Goal: Information Seeking & Learning: Find specific fact

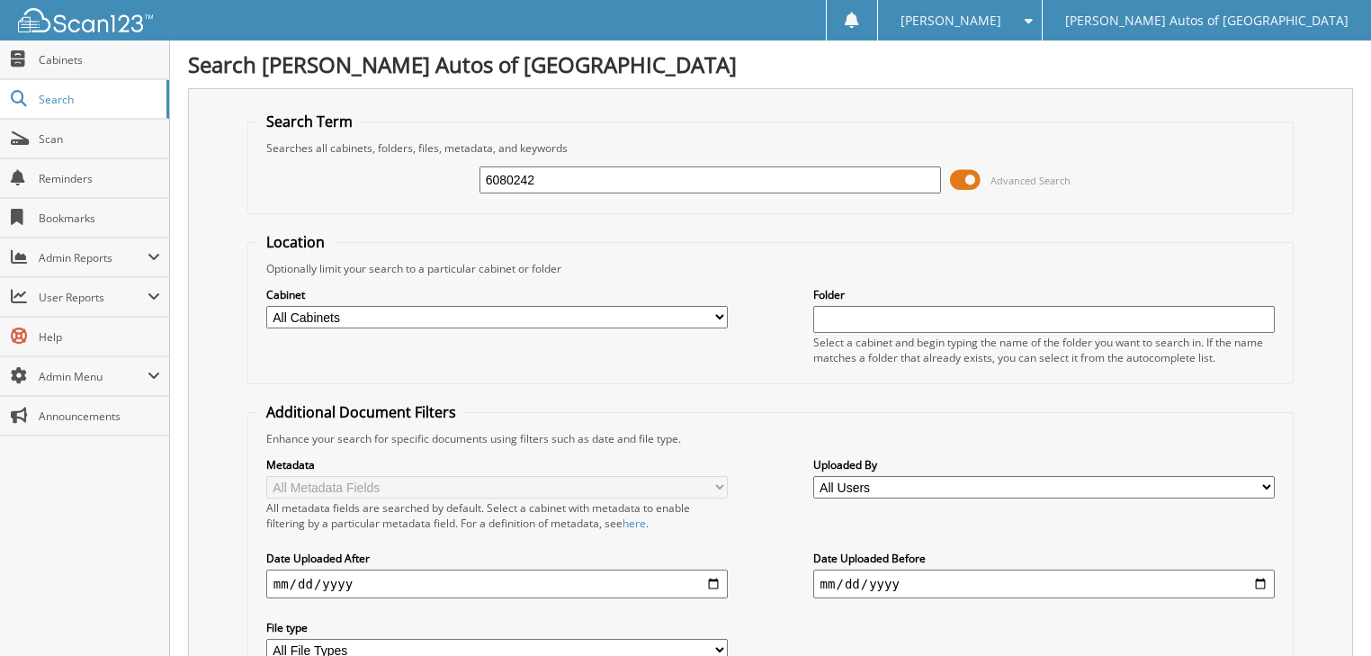
type input "6080242"
click at [973, 179] on span at bounding box center [965, 179] width 31 height 27
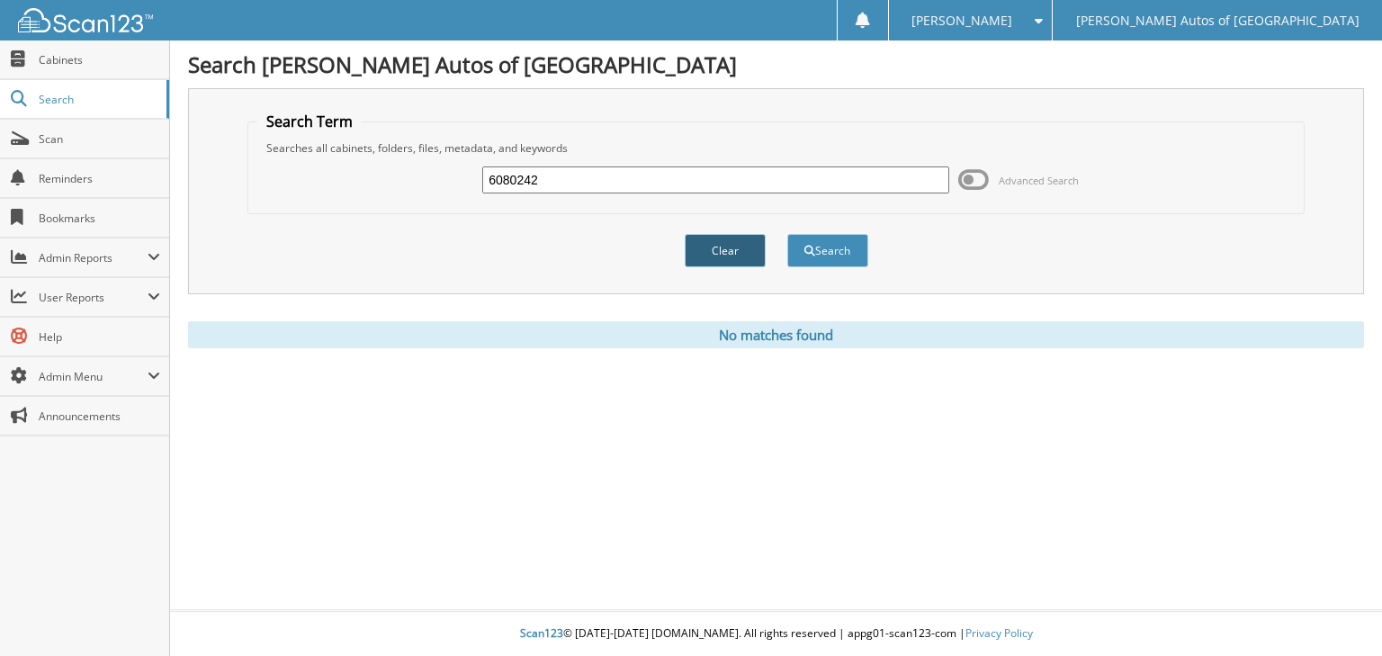
click at [712, 243] on button "Clear" at bounding box center [725, 250] width 81 height 33
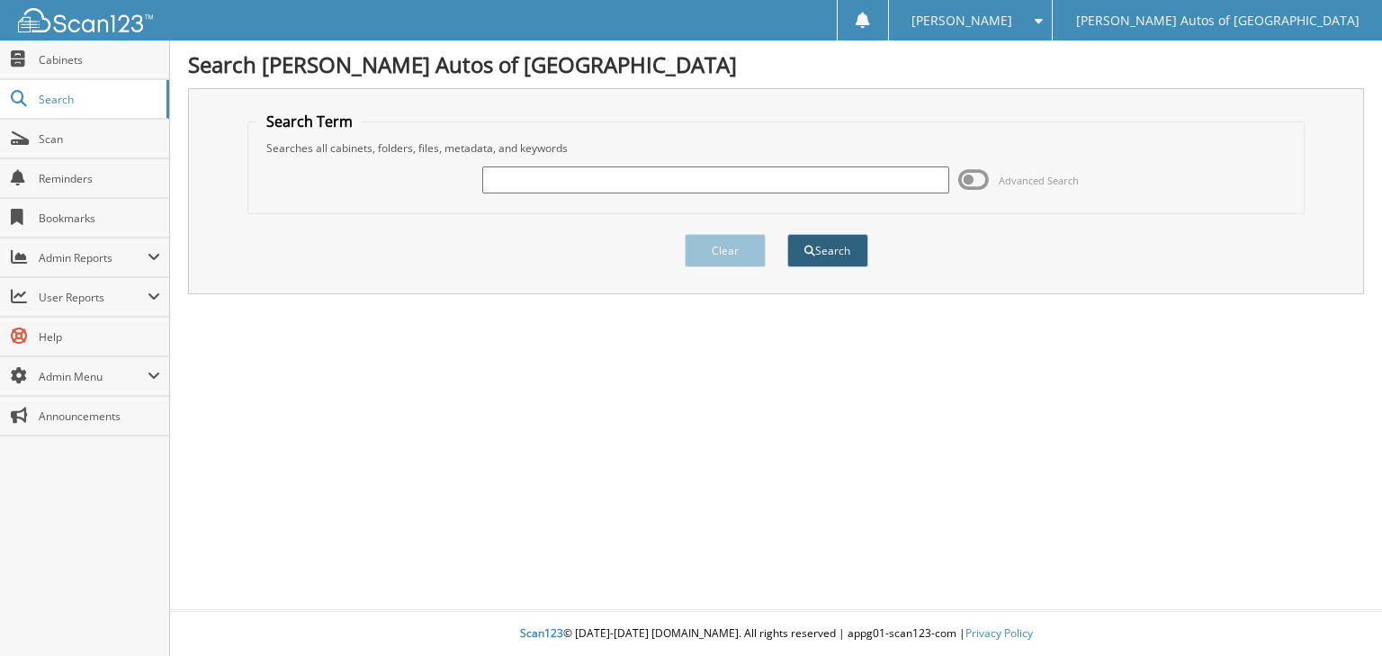
click at [849, 245] on button "Search" at bounding box center [827, 250] width 81 height 33
click at [612, 166] on input "text" at bounding box center [715, 179] width 467 height 27
type input "6080242"
click at [787, 234] on button "Search" at bounding box center [827, 250] width 81 height 33
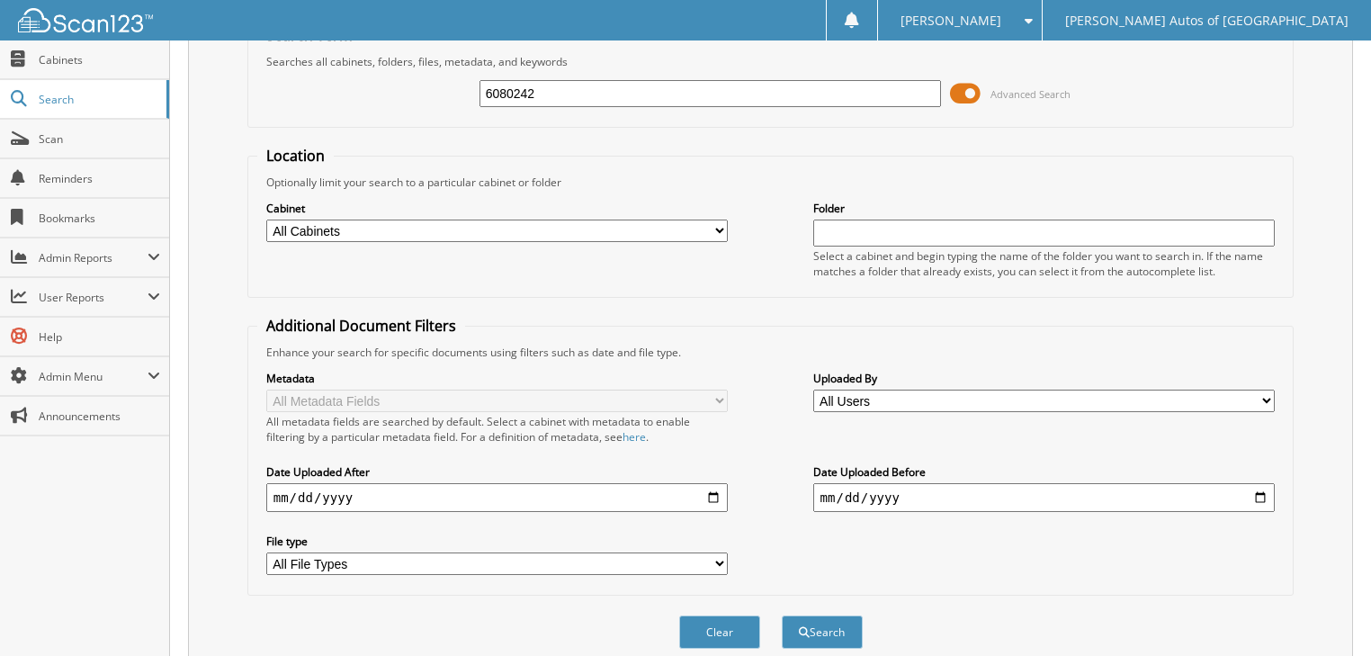
scroll to position [208, 0]
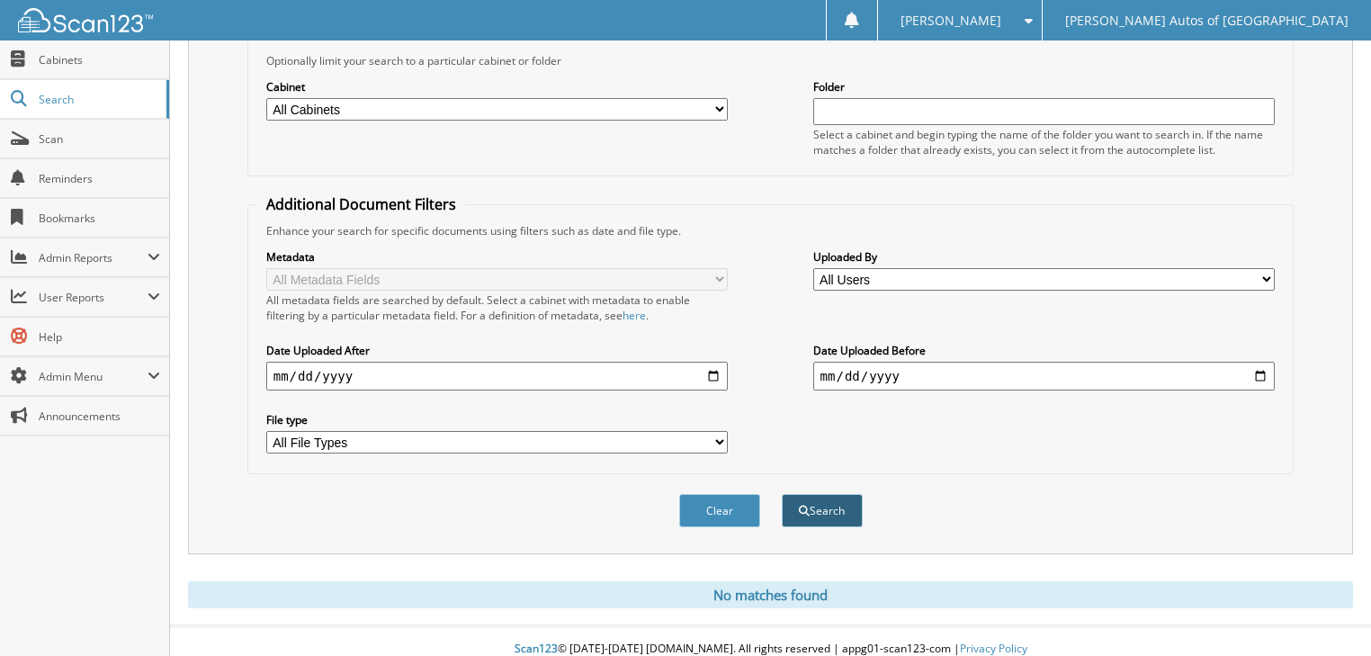
click at [846, 494] on button "Search" at bounding box center [822, 510] width 81 height 33
